Goal: Use online tool/utility: Utilize a website feature to perform a specific function

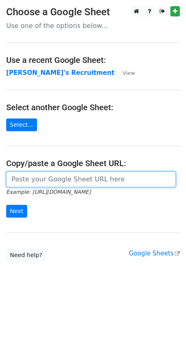
click at [24, 180] on input "url" at bounding box center [90, 179] width 169 height 16
paste input "[URL][DOMAIN_NAME]"
type input "[URL][DOMAIN_NAME]"
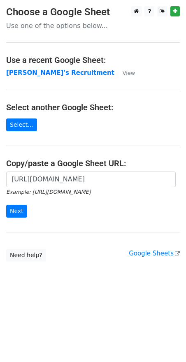
scroll to position [0, 0]
click at [16, 211] on input "Next" at bounding box center [16, 211] width 21 height 13
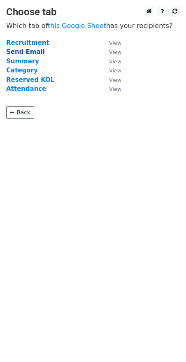
click at [21, 51] on strong "Send Email" at bounding box center [25, 51] width 39 height 7
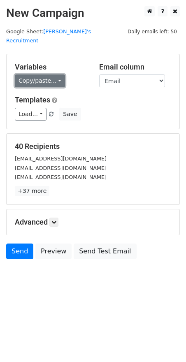
click at [56, 74] on link "Copy/paste..." at bounding box center [40, 80] width 50 height 13
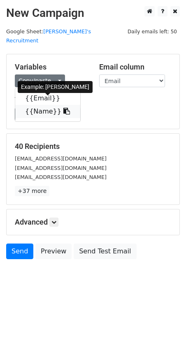
click at [63, 108] on icon at bounding box center [66, 111] width 7 height 7
